Goal: Transaction & Acquisition: Purchase product/service

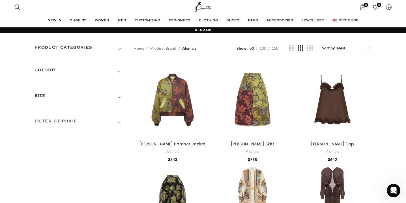
click at [57, 49] on h3 "Product categories" at bounding box center [79, 49] width 90 height 10
click at [42, 72] on link "Women" at bounding box center [75, 72] width 83 height 10
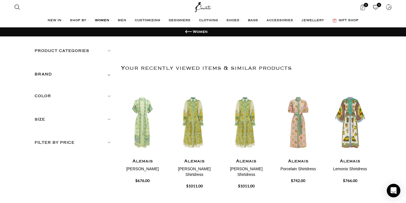
click at [58, 51] on h5 "Product categories" at bounding box center [73, 51] width 78 height 6
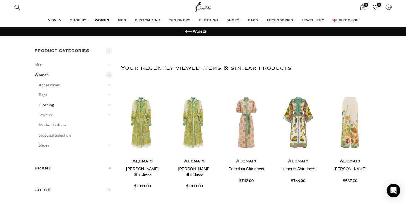
click at [49, 104] on link "Clothing" at bounding box center [72, 105] width 67 height 10
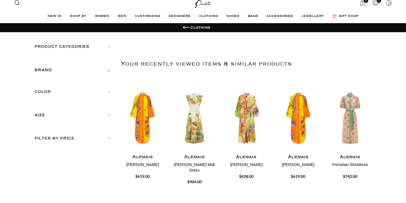
click at [58, 48] on h5 "Product categories" at bounding box center [73, 47] width 78 height 6
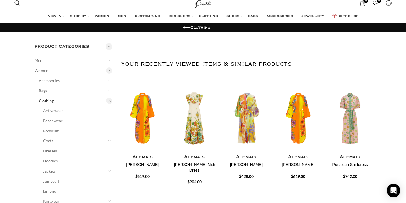
click at [198, 118] on img "2 / 30" at bounding box center [194, 118] width 45 height 70
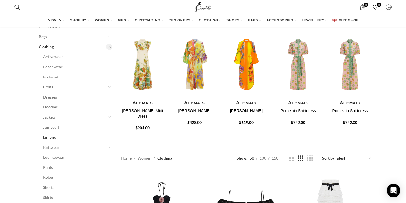
scroll to position [61, 0]
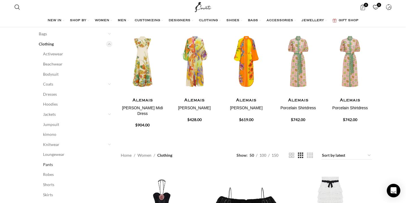
click at [49, 161] on link "Pants" at bounding box center [74, 165] width 62 height 10
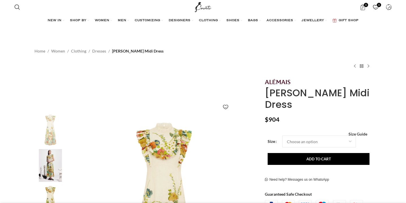
click at [49, 161] on img at bounding box center [50, 165] width 34 height 33
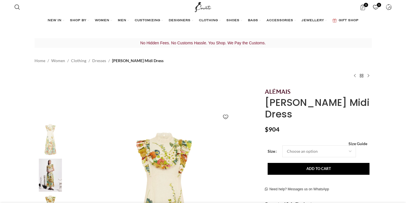
click at [51, 166] on img at bounding box center [50, 175] width 34 height 33
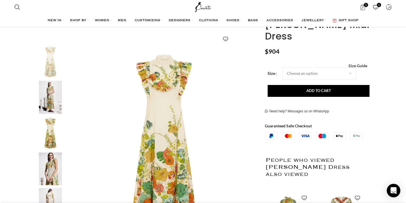
scroll to position [81, 0]
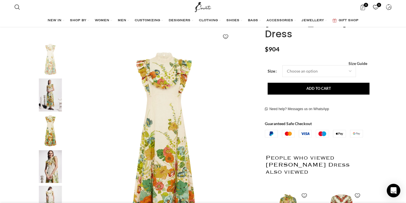
click at [51, 167] on img "4 / 5" at bounding box center [50, 166] width 34 height 33
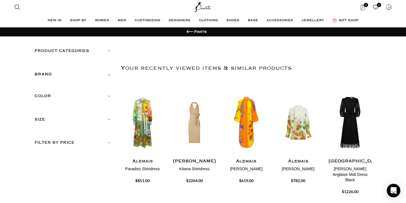
click at [46, 72] on h5 "BRAND" at bounding box center [43, 74] width 18 height 6
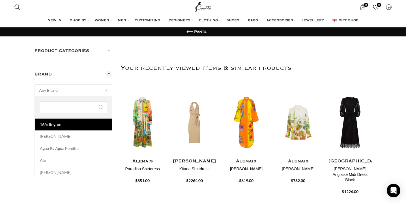
click at [51, 90] on span "Any Brand" at bounding box center [48, 90] width 19 height 5
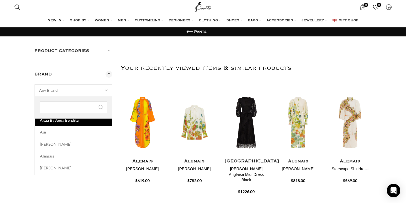
scroll to position [31, 0]
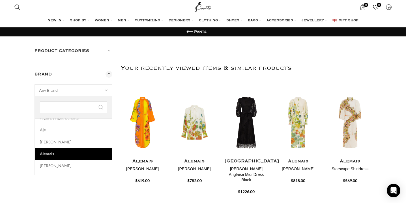
select select "alemais"
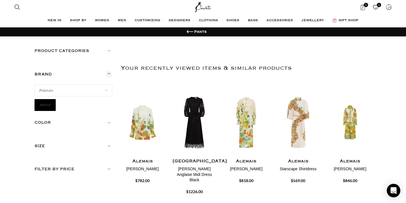
click at [42, 103] on button "Apply" at bounding box center [44, 105] width 21 height 12
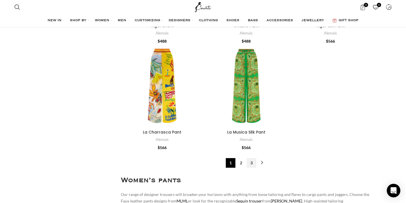
scroll to position [2079, 0]
click at [240, 158] on link "2" at bounding box center [241, 163] width 10 height 10
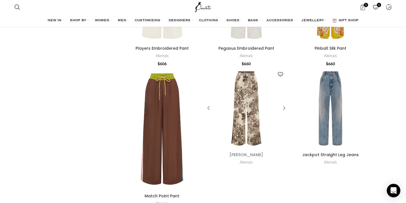
scroll to position [826, 0]
click at [200, 125] on div "Match Point Pant" at bounding box center [199, 129] width 8 height 8
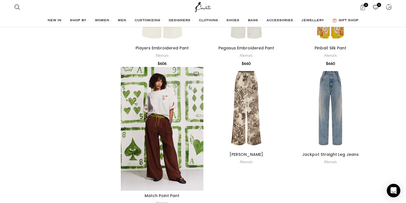
click at [200, 125] on div "Match Point Pant" at bounding box center [199, 129] width 8 height 8
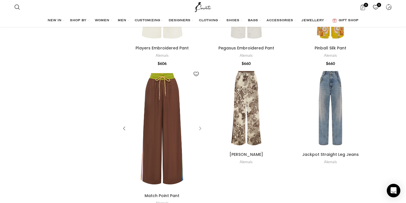
click at [200, 125] on div "Match Point Pant" at bounding box center [199, 129] width 8 height 8
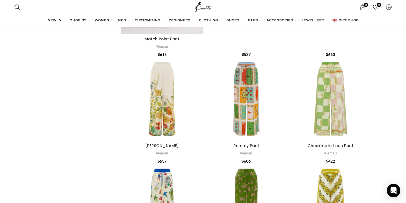
scroll to position [984, 0]
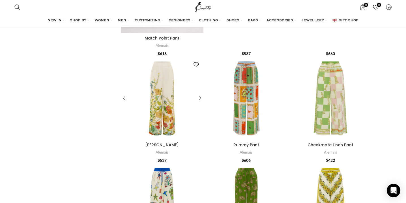
click at [162, 104] on div "Constance Pant" at bounding box center [162, 98] width 16 height 83
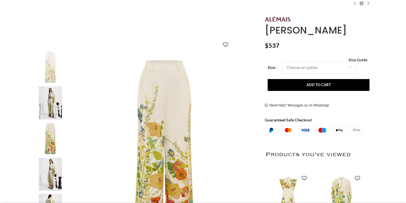
scroll to position [50, 0]
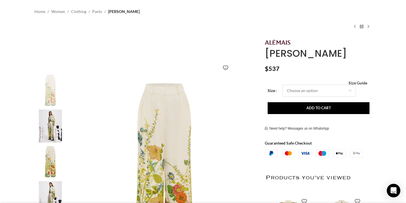
click at [298, 91] on select "Choose an option 4 UK 6 UK 8 [GEOGRAPHIC_DATA] 10 [GEOGRAPHIC_DATA] 12 [GEOGRAP…" at bounding box center [318, 91] width 73 height 12
